Goal: Information Seeking & Learning: Learn about a topic

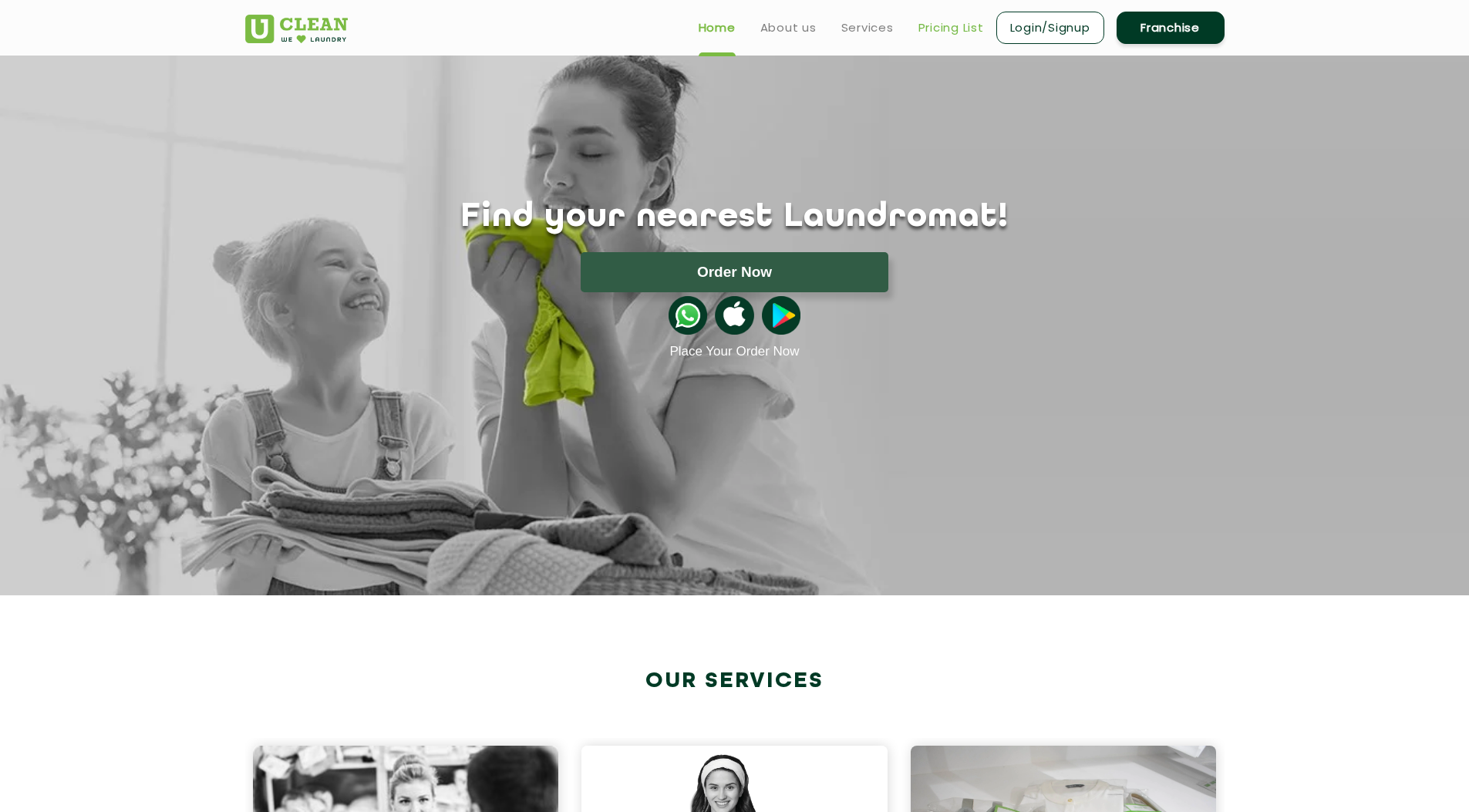
click at [945, 22] on link "Pricing List" at bounding box center [951, 28] width 65 height 19
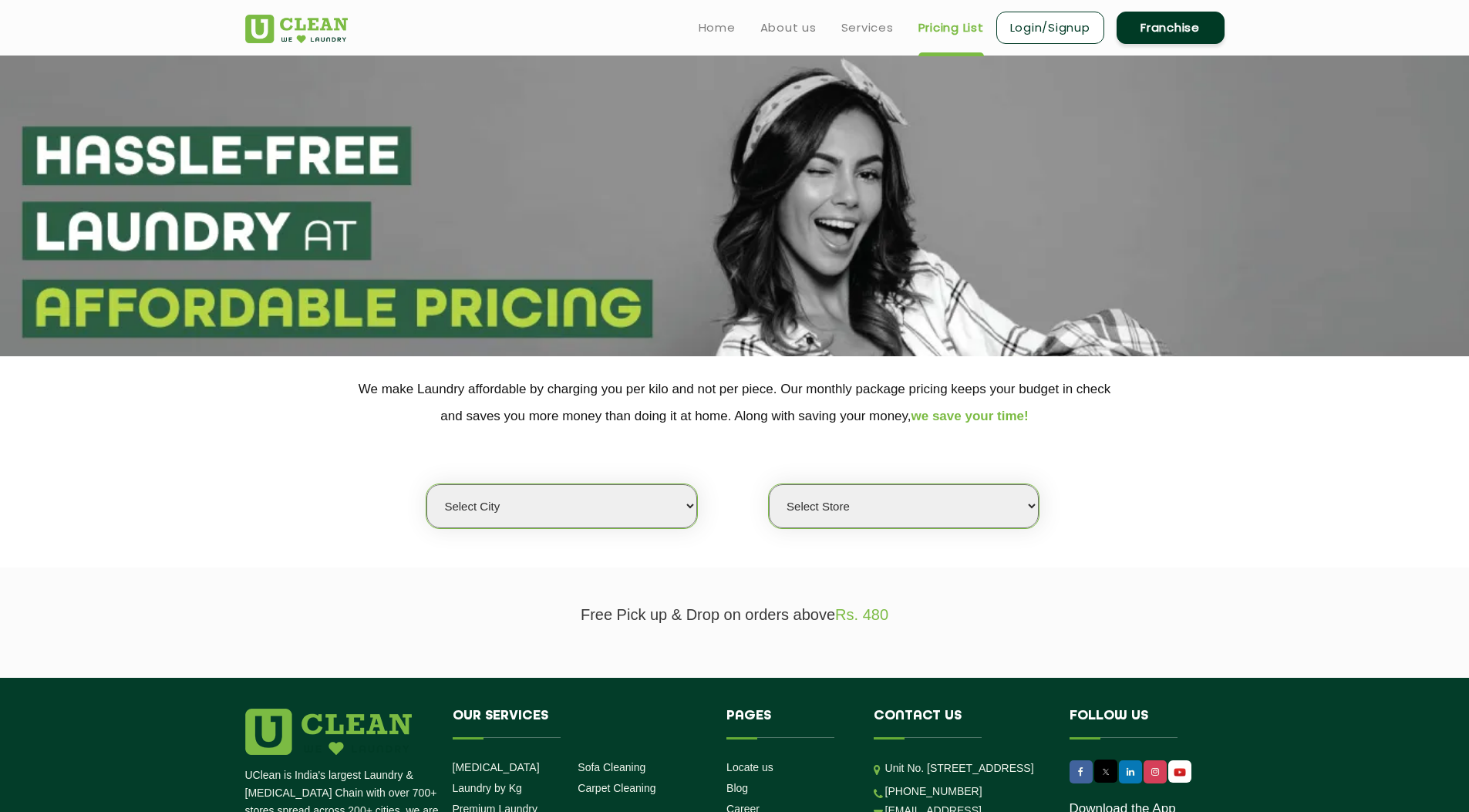
click at [600, 519] on select "Select city [GEOGRAPHIC_DATA] [GEOGRAPHIC_DATA] [GEOGRAPHIC_DATA] [GEOGRAPHIC_D…" at bounding box center [562, 506] width 270 height 44
select select "18"
click at [427, 484] on select "Select city [GEOGRAPHIC_DATA] [GEOGRAPHIC_DATA] [GEOGRAPHIC_DATA] [GEOGRAPHIC_D…" at bounding box center [562, 506] width 270 height 44
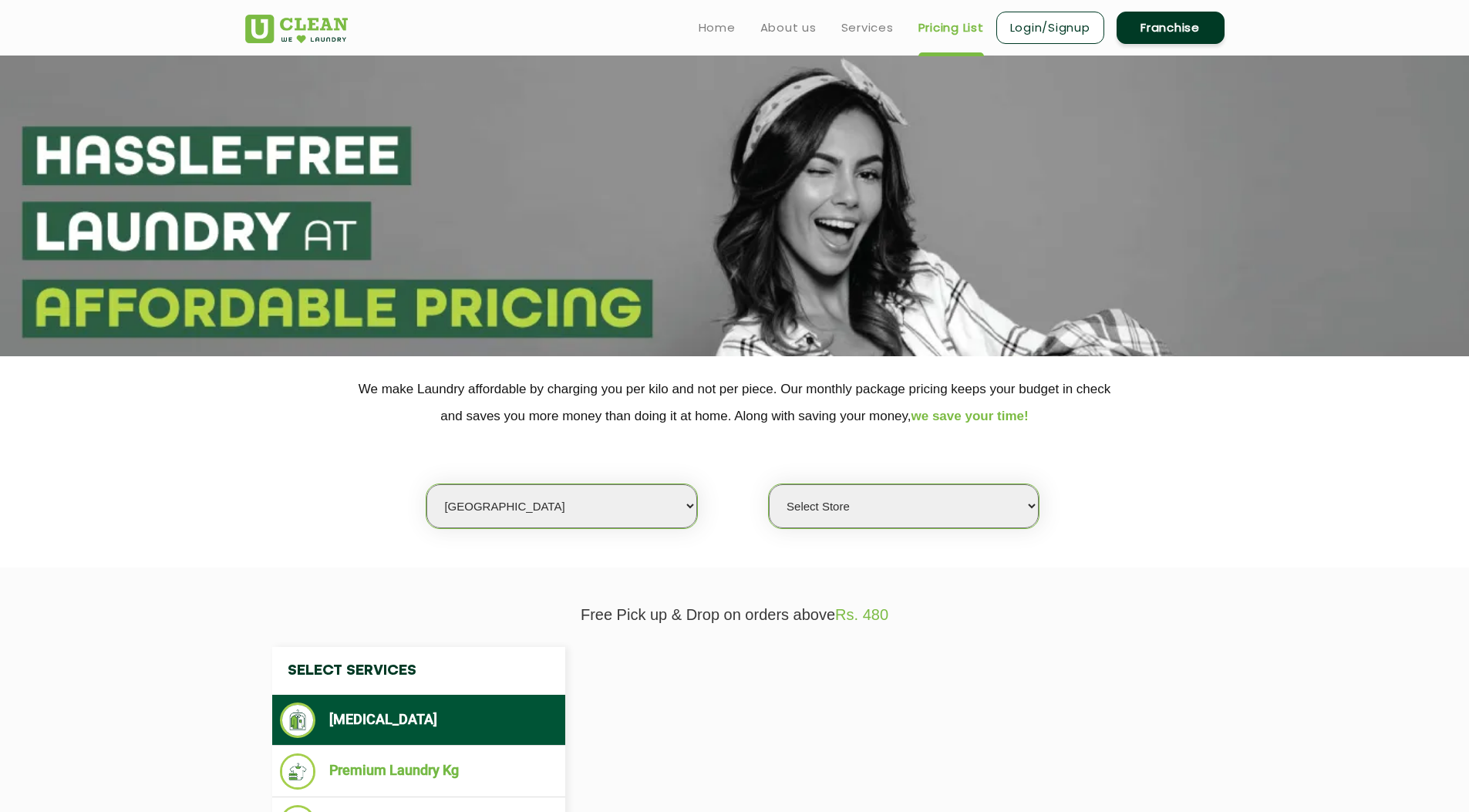
click at [887, 509] on select "Select Store" at bounding box center [903, 506] width 270 height 44
select select "0"
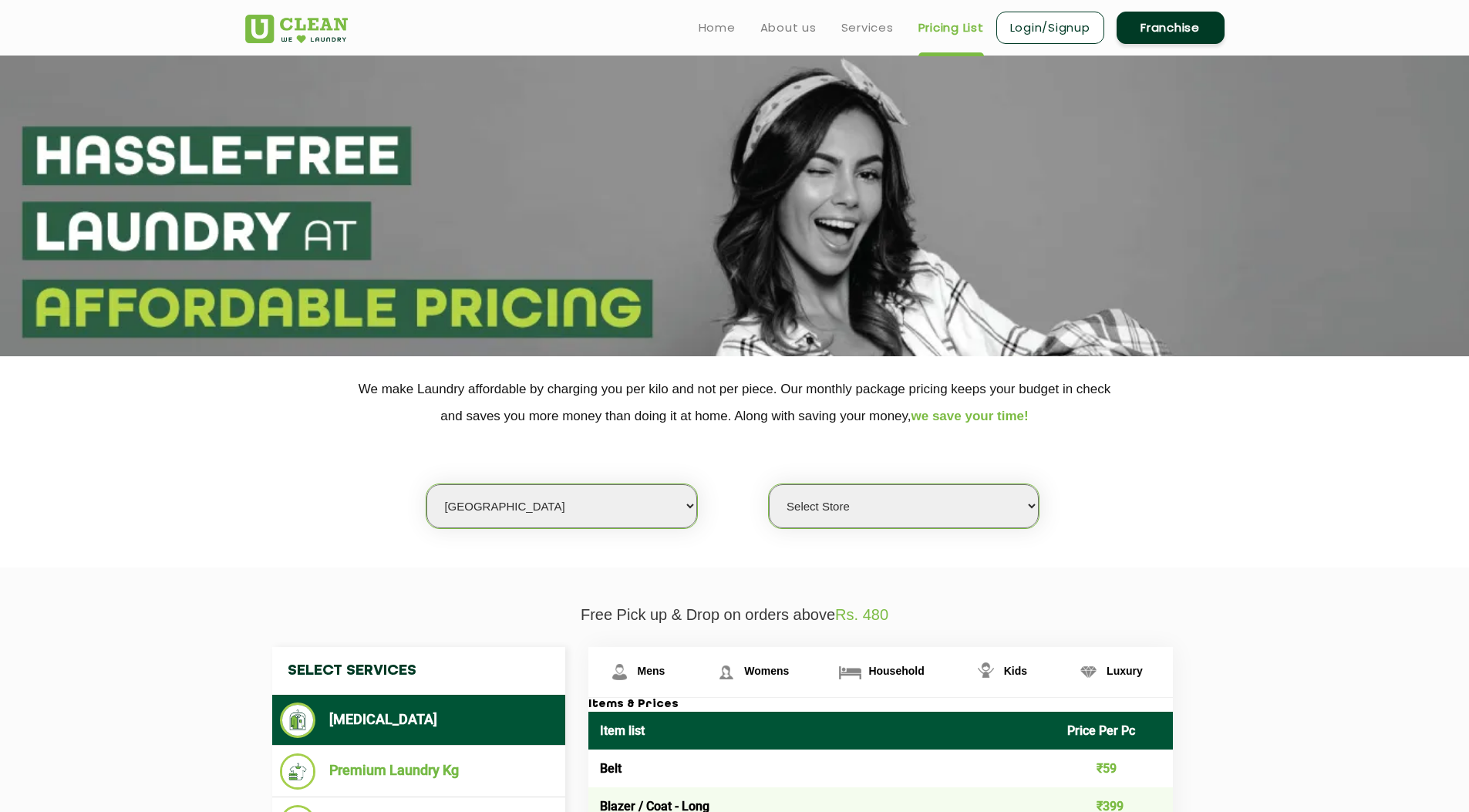
click at [561, 504] on select "Select city Aalo Agartala Agra Ahmedabad Akola Aligarh Alwar - UClean Select Am…" at bounding box center [562, 506] width 270 height 44
select select "3"
click at [427, 484] on select "Select city Aalo Agartala Agra Ahmedabad Akola Aligarh Alwar - UClean Select Am…" at bounding box center [562, 506] width 270 height 44
click at [885, 500] on select "Select Store UClean Sector 122 Noida UClean Pari Chowk UClean Techzone Greater …" at bounding box center [903, 506] width 270 height 44
select select "420"
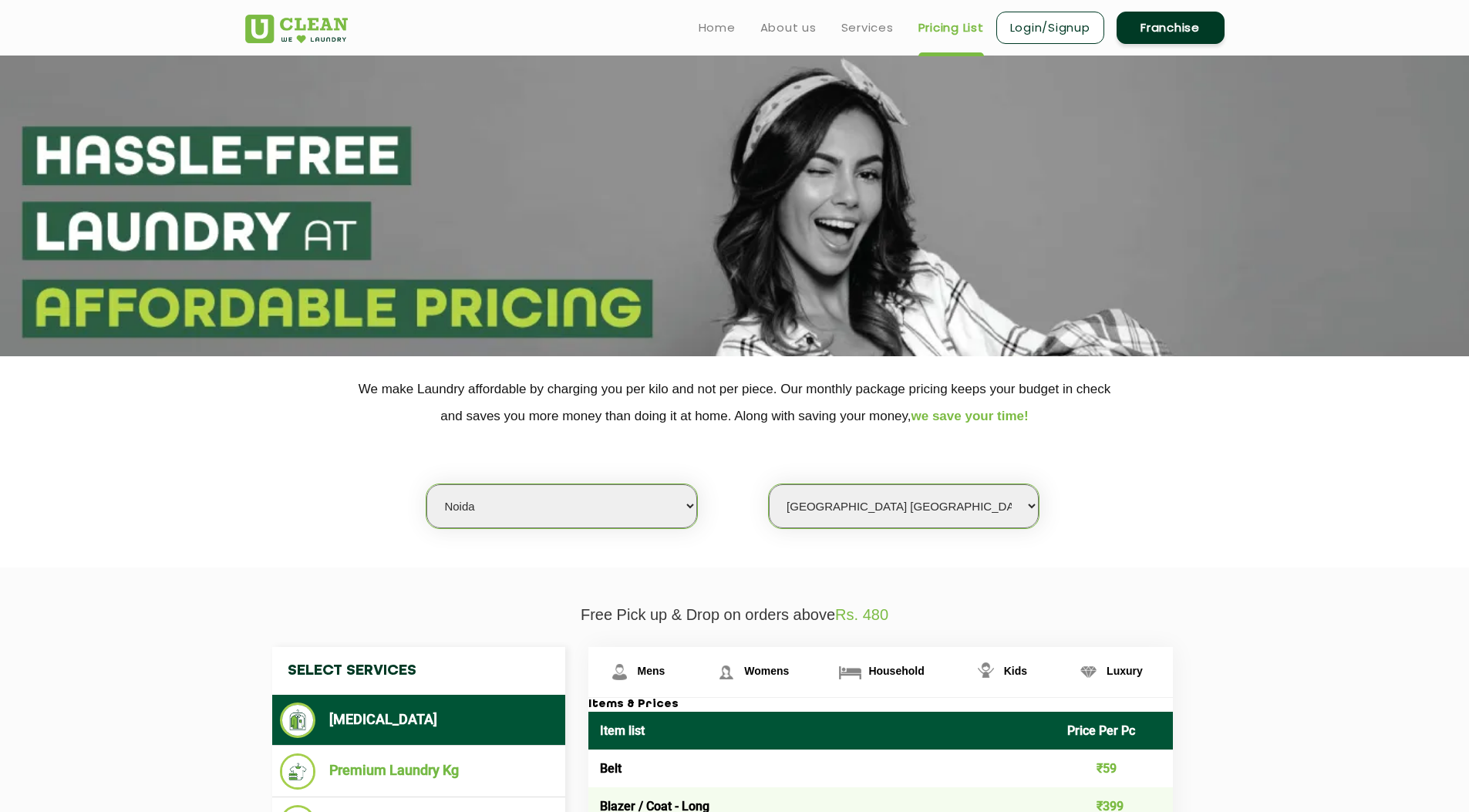
click at [769, 484] on select "Select Store UClean Sector 122 Noida UClean Pari Chowk UClean Techzone Greater …" at bounding box center [903, 506] width 270 height 44
click at [276, 23] on img at bounding box center [297, 29] width 103 height 29
